Goal: Check status

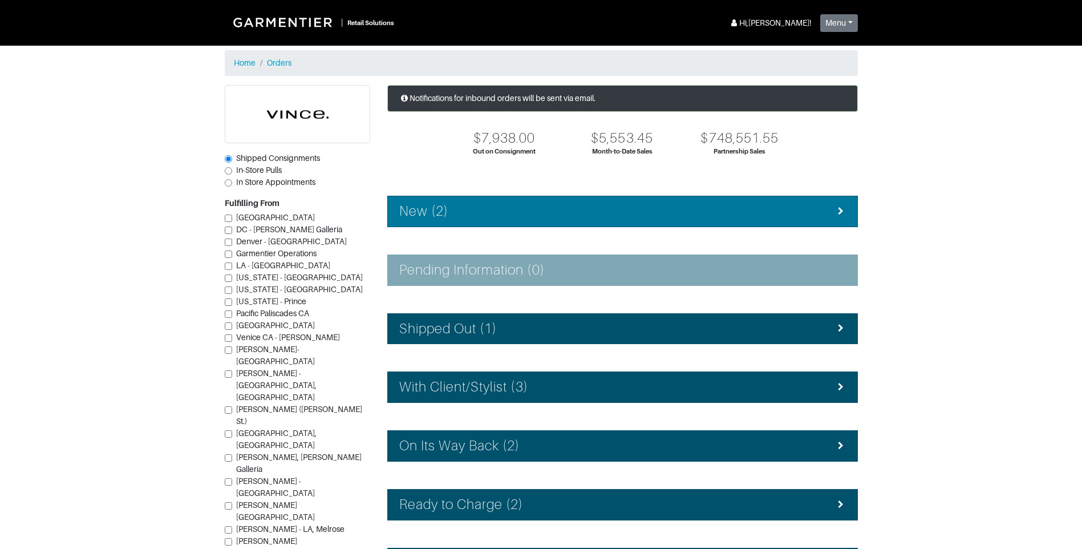
click at [534, 219] on div "New (2)" at bounding box center [622, 211] width 447 height 17
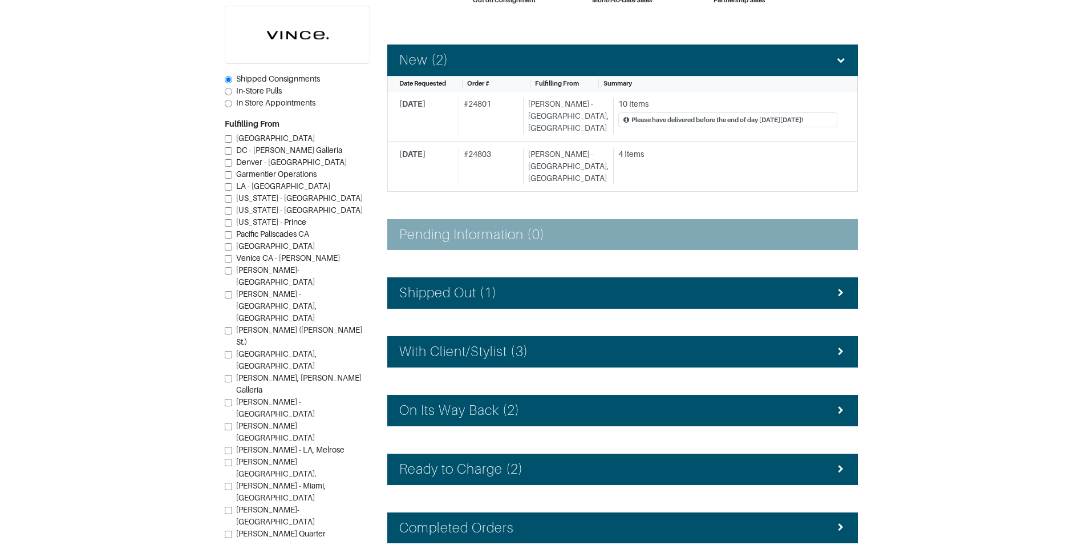
scroll to position [171, 0]
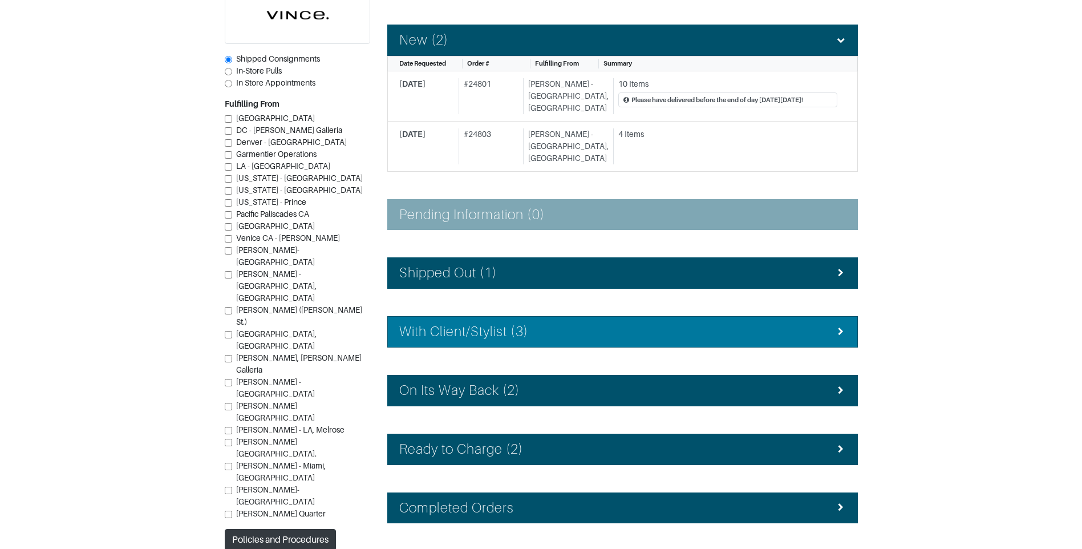
click at [592, 322] on li "With Client/Stylist (3)" at bounding box center [622, 331] width 471 height 31
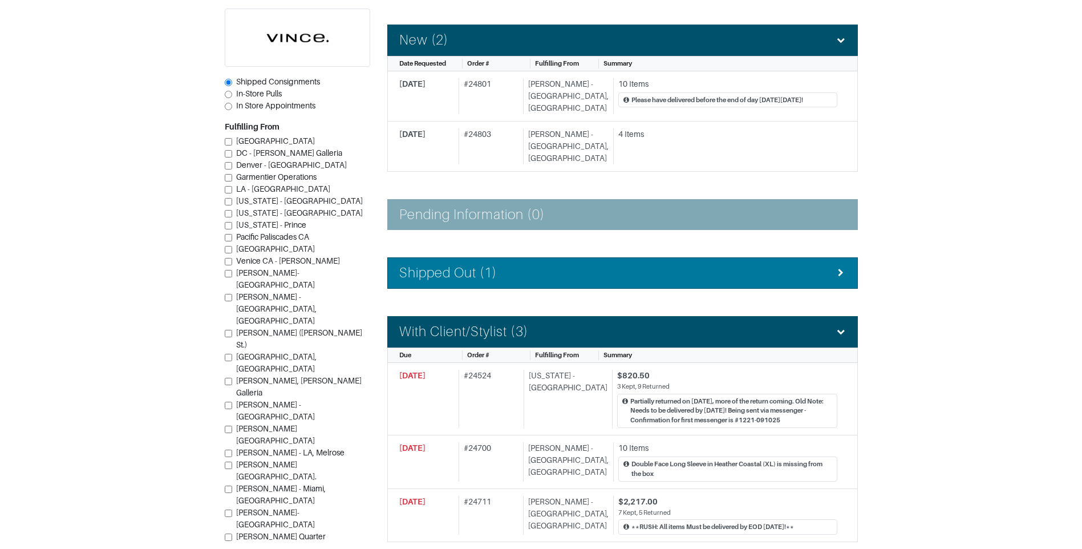
click at [562, 265] on div "Shipped Out (1)" at bounding box center [622, 273] width 447 height 17
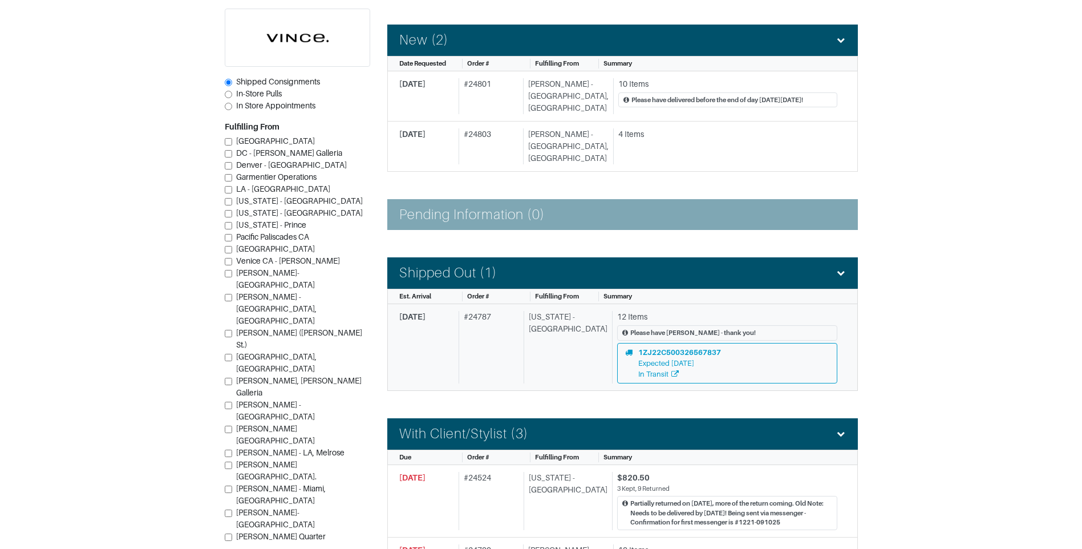
click at [492, 339] on div "# 24787" at bounding box center [489, 347] width 60 height 72
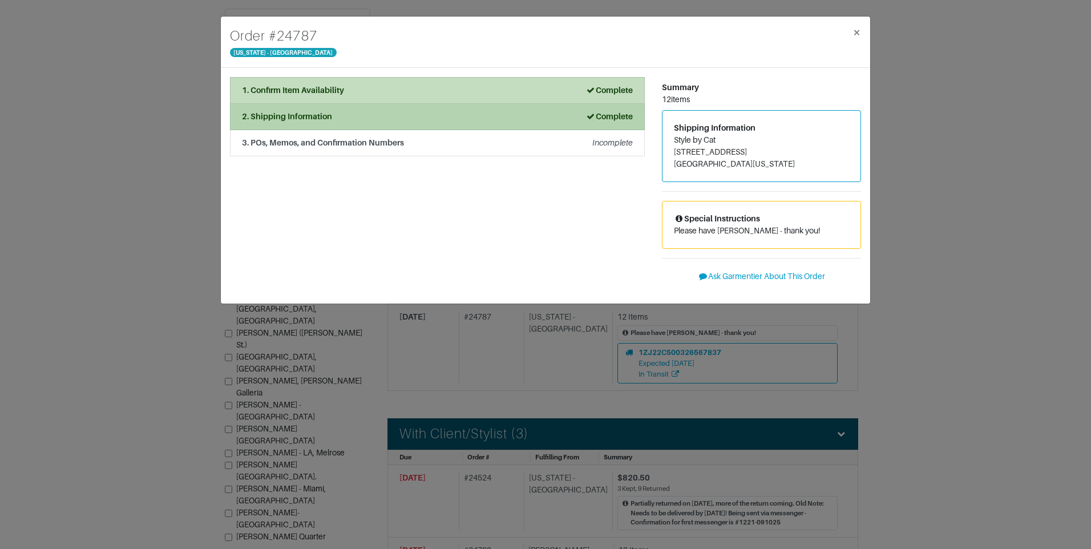
click at [482, 123] on li "2. Shipping Information Complete" at bounding box center [437, 117] width 415 height 26
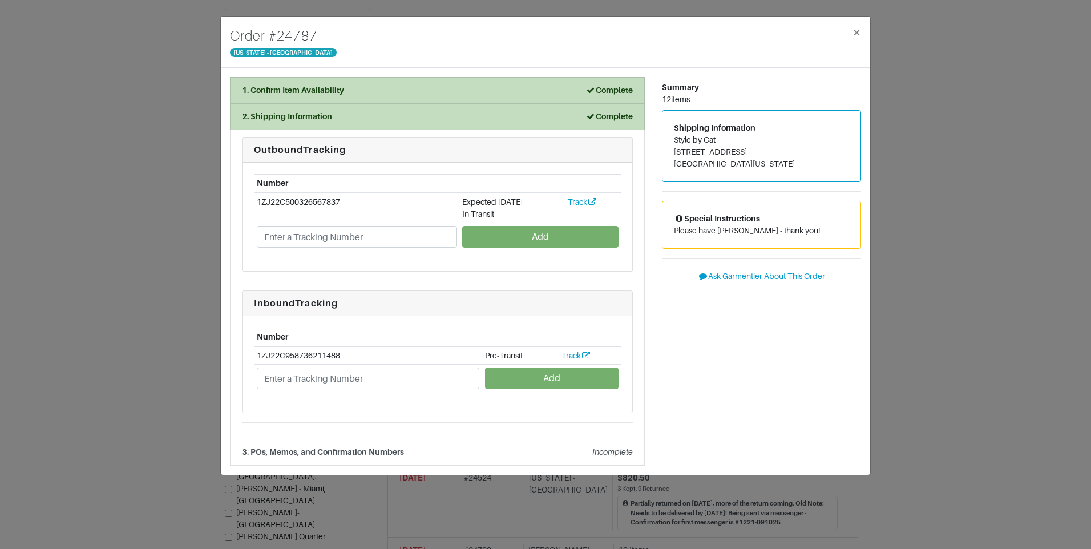
click at [344, 201] on td "1ZJ22C500326567837" at bounding box center [356, 208] width 205 height 30
click at [339, 199] on td "1ZJ22C500326567837" at bounding box center [356, 208] width 205 height 30
click at [340, 201] on td "1ZJ22C500326567837" at bounding box center [356, 208] width 205 height 30
drag, startPoint x: 339, startPoint y: 201, endPoint x: 331, endPoint y: 206, distance: 9.2
click at [331, 206] on td "1ZJ22C500326567837" at bounding box center [356, 208] width 205 height 30
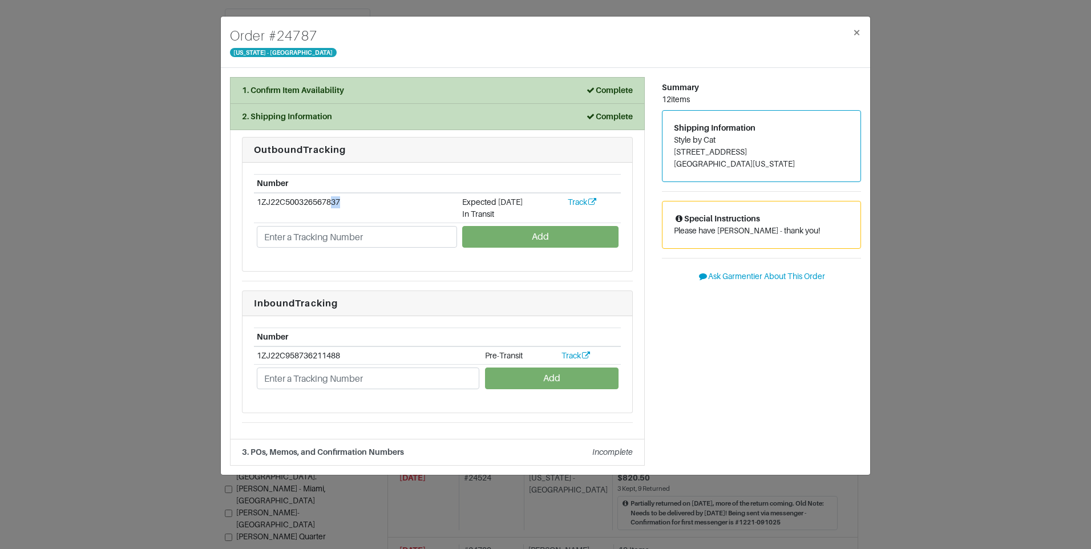
drag, startPoint x: 331, startPoint y: 206, endPoint x: 354, endPoint y: 199, distance: 24.0
click at [354, 199] on td "1ZJ22C500326567837" at bounding box center [356, 208] width 205 height 30
click at [456, 447] on div "3. POs, Memos, and Confirmation Numbers Incomplete" at bounding box center [437, 452] width 391 height 12
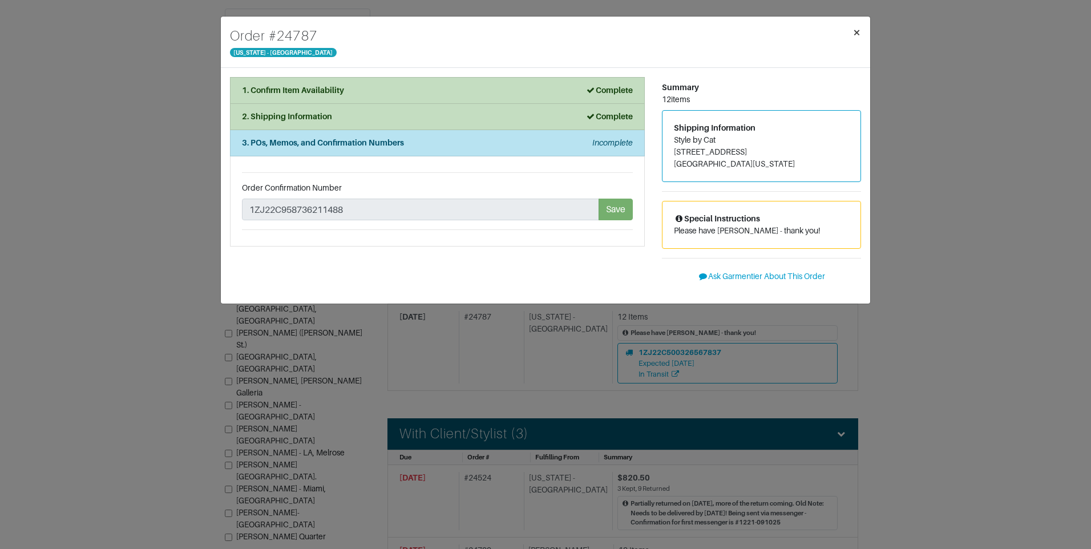
click at [858, 31] on span "×" at bounding box center [856, 32] width 9 height 15
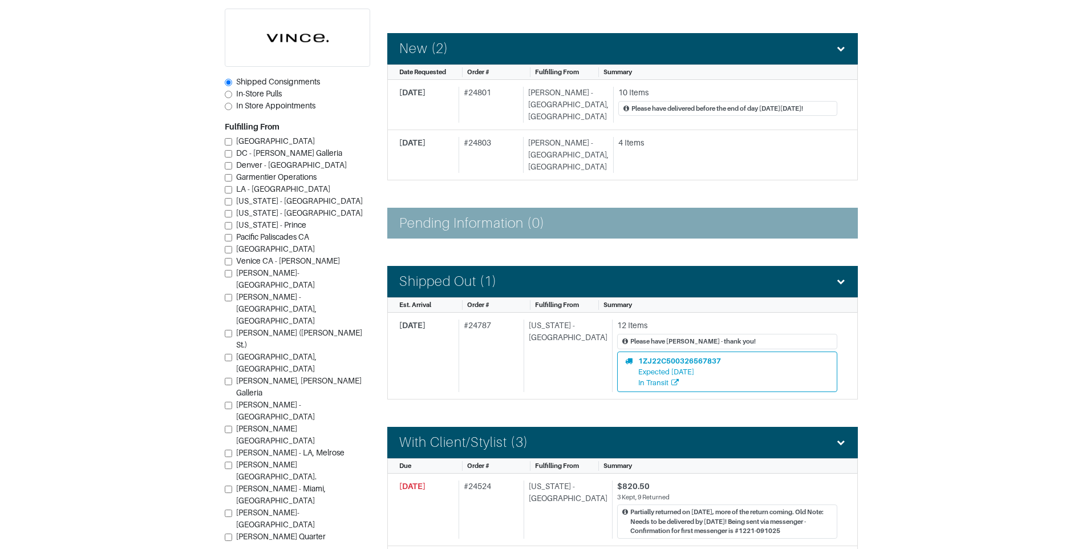
scroll to position [114, 0]
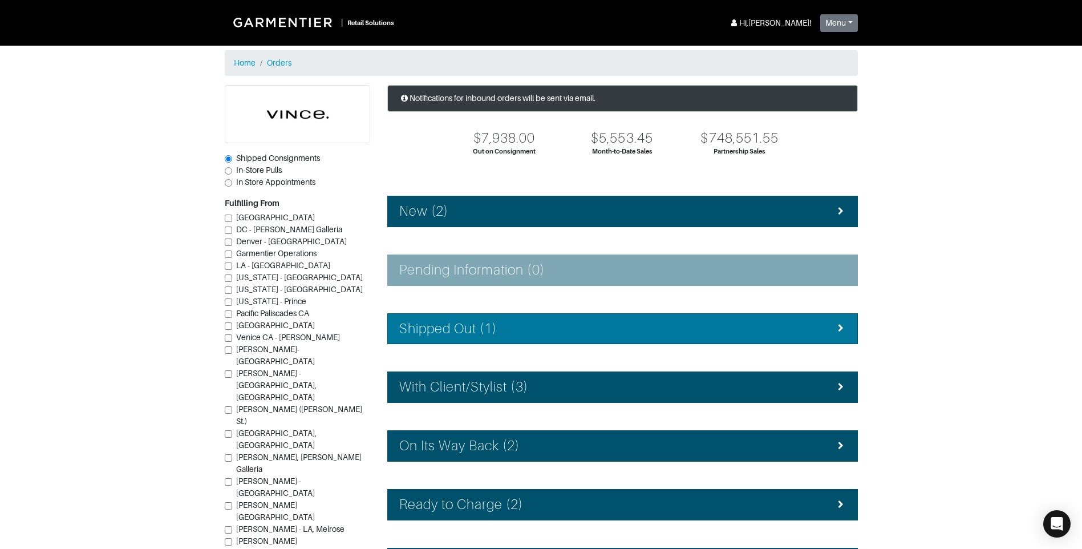
click at [524, 336] on div "Shipped Out (1)" at bounding box center [622, 329] width 447 height 17
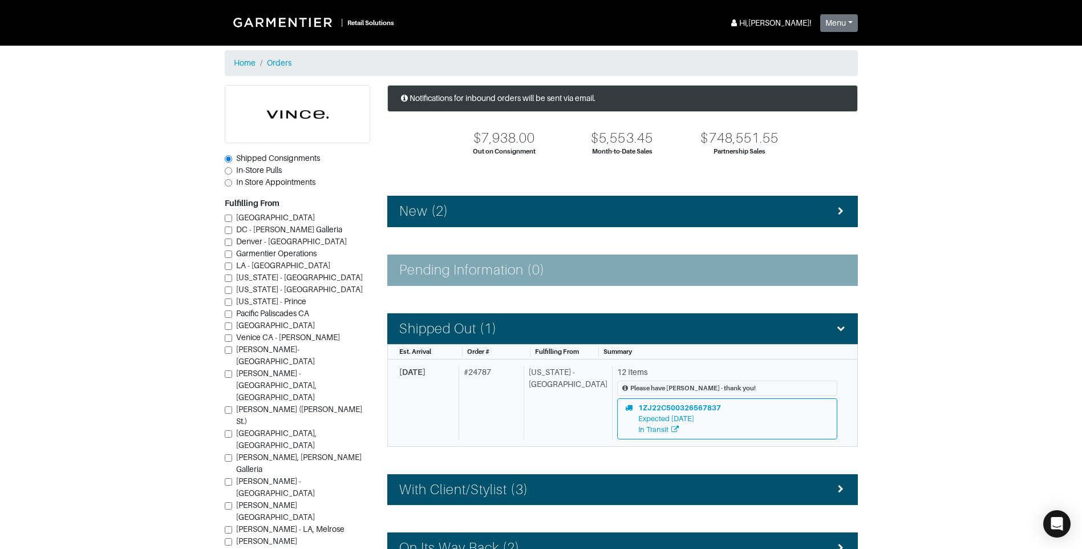
click at [504, 404] on div "# 24787" at bounding box center [489, 402] width 60 height 72
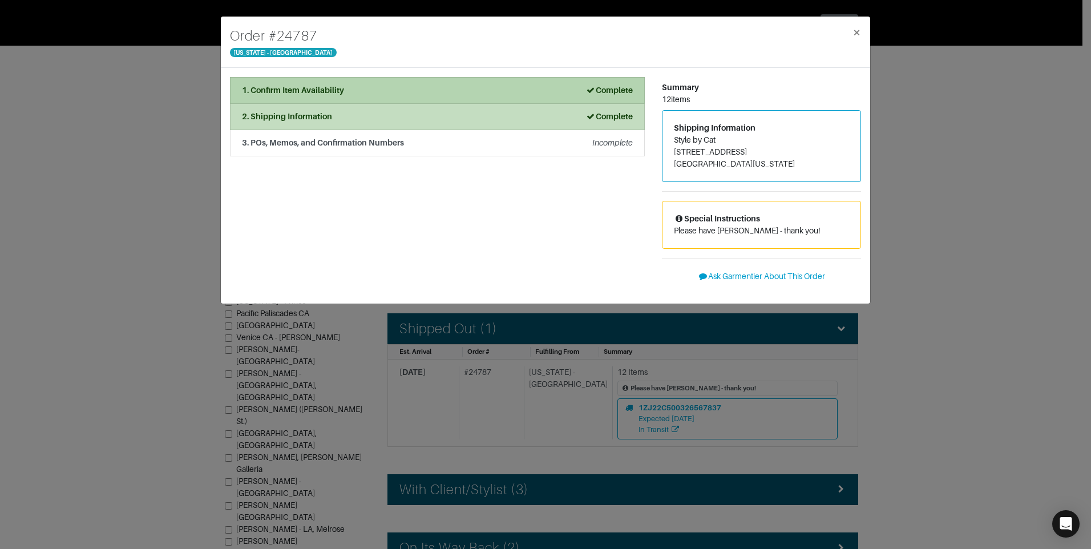
click at [490, 94] on div "1. Confirm Item Availability Complete" at bounding box center [437, 90] width 391 height 12
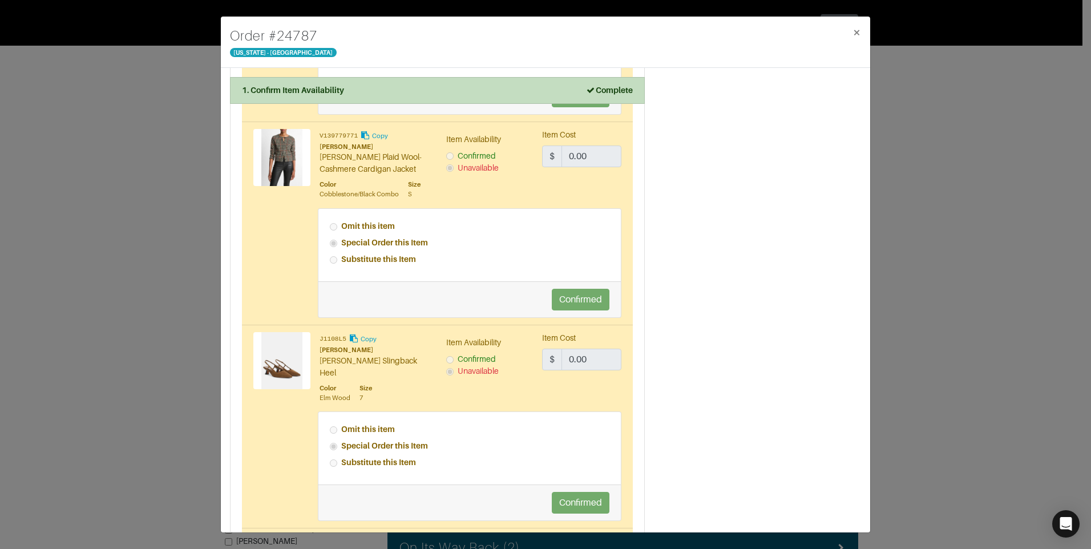
scroll to position [2104, 0]
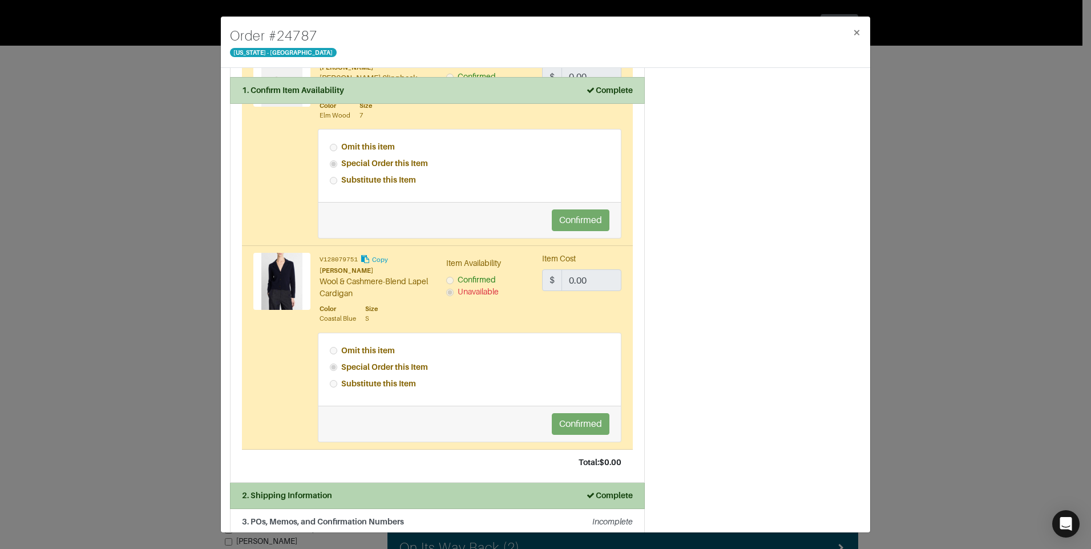
click at [369, 490] on div "2. Shipping Information Complete" at bounding box center [437, 496] width 391 height 12
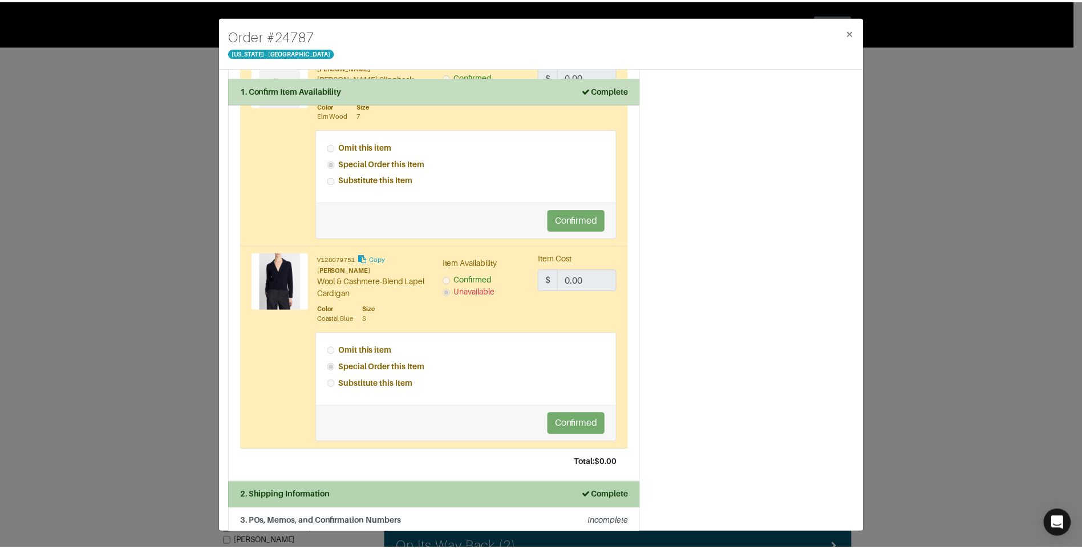
scroll to position [0, 0]
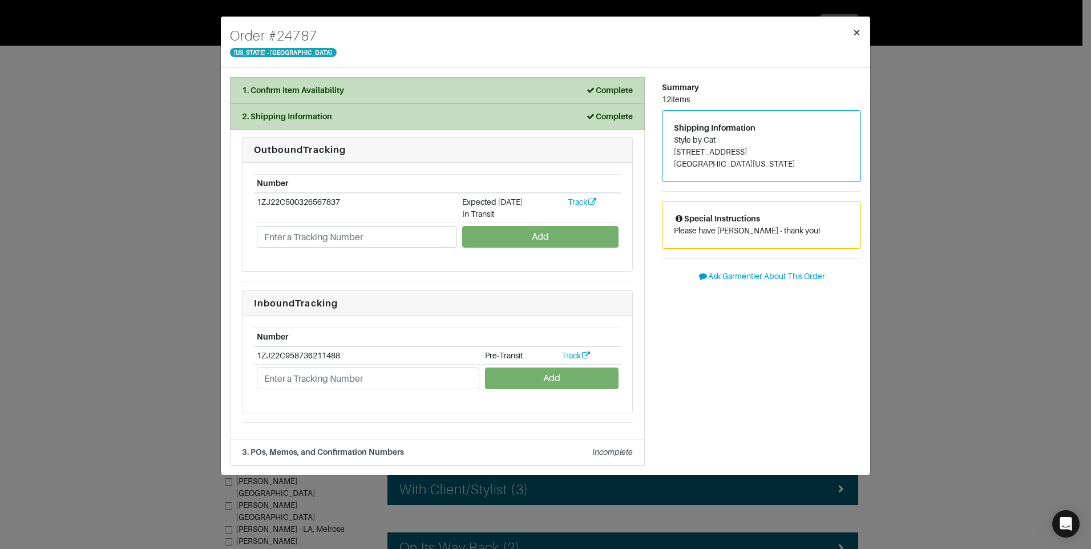
click at [857, 31] on span "×" at bounding box center [856, 32] width 9 height 15
